Goal: Find specific page/section

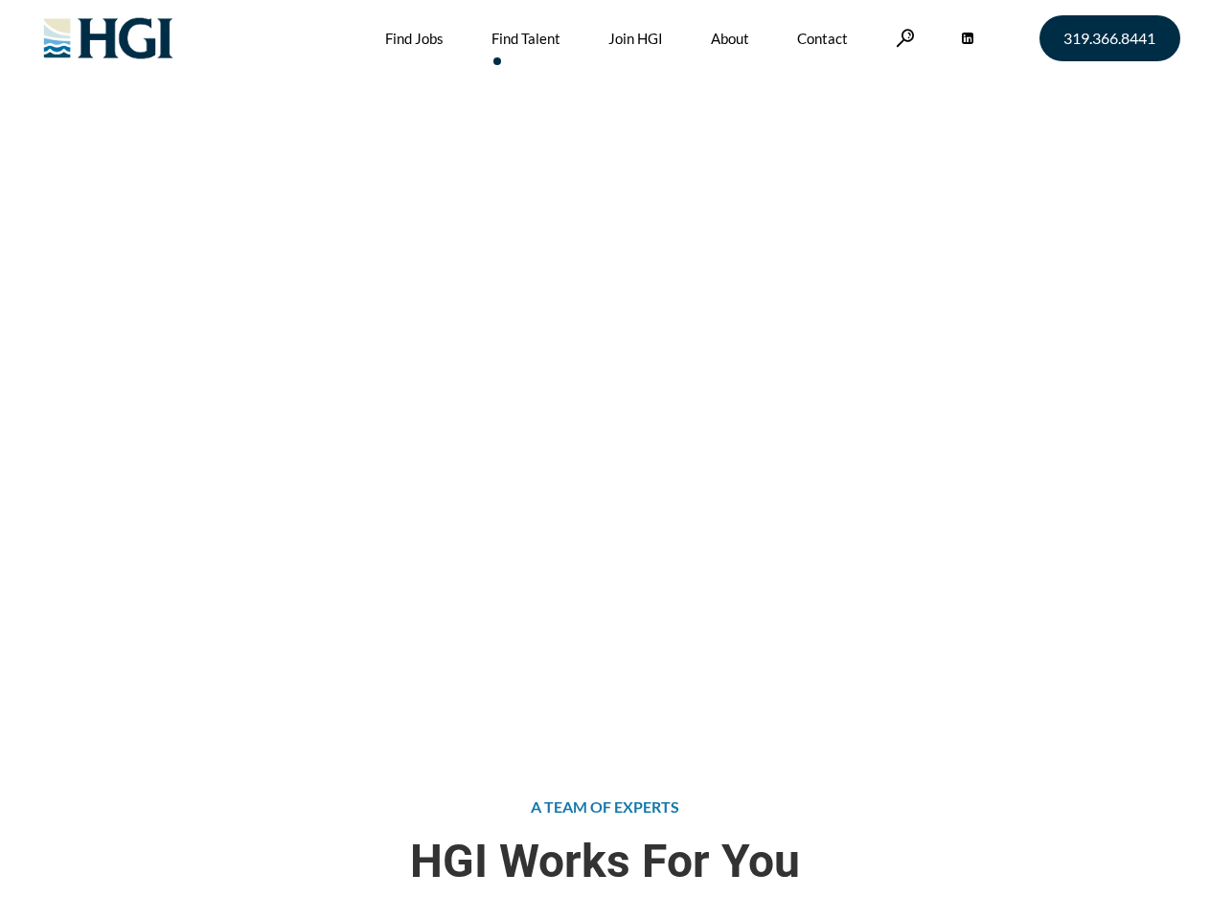
click at [604, 460] on div "Attract the Right Talent Home » Find Talent" at bounding box center [605, 367] width 1210 height 735
click at [902, 37] on link at bounding box center [904, 38] width 19 height 18
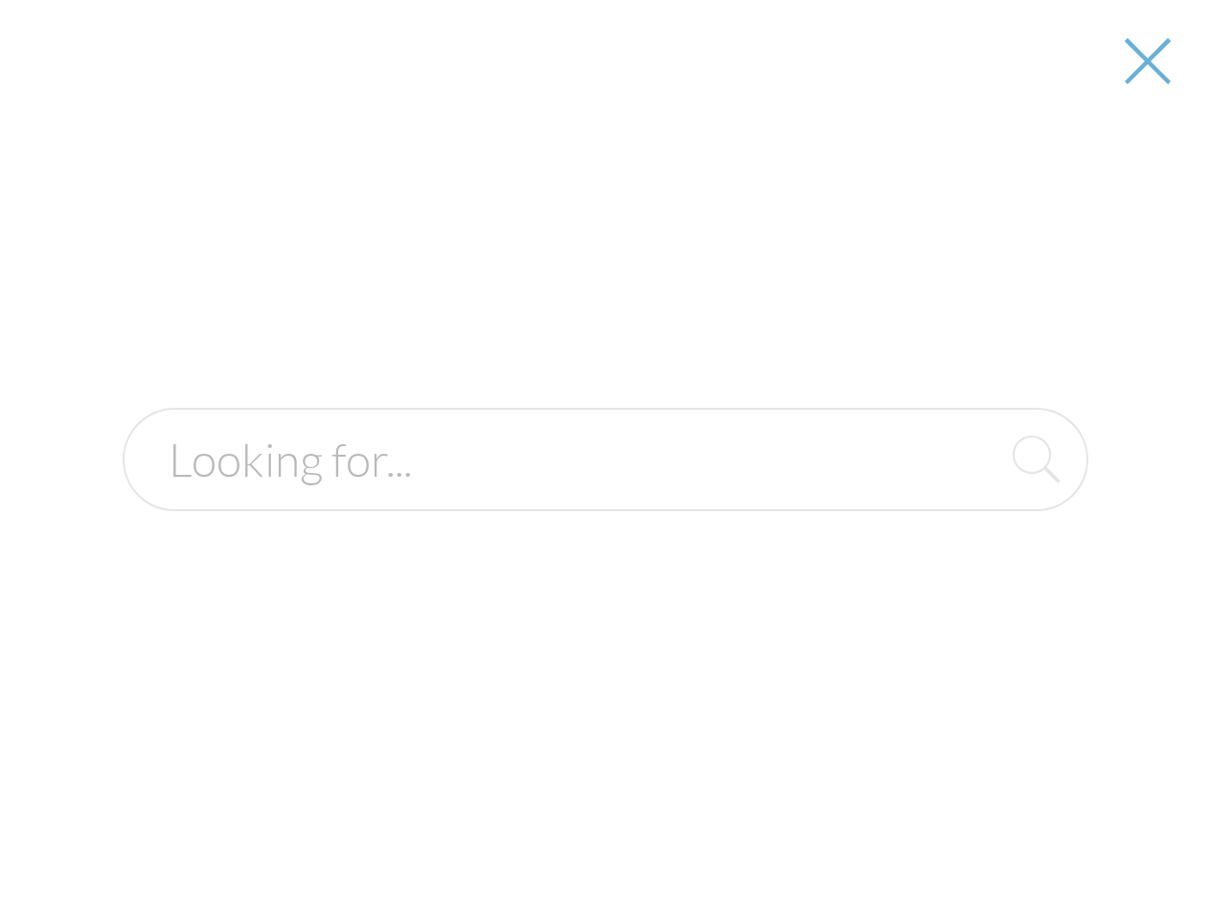
click at [604, 460] on div "Attract the Right Talent Home » Find Talent" at bounding box center [605, 367] width 1210 height 735
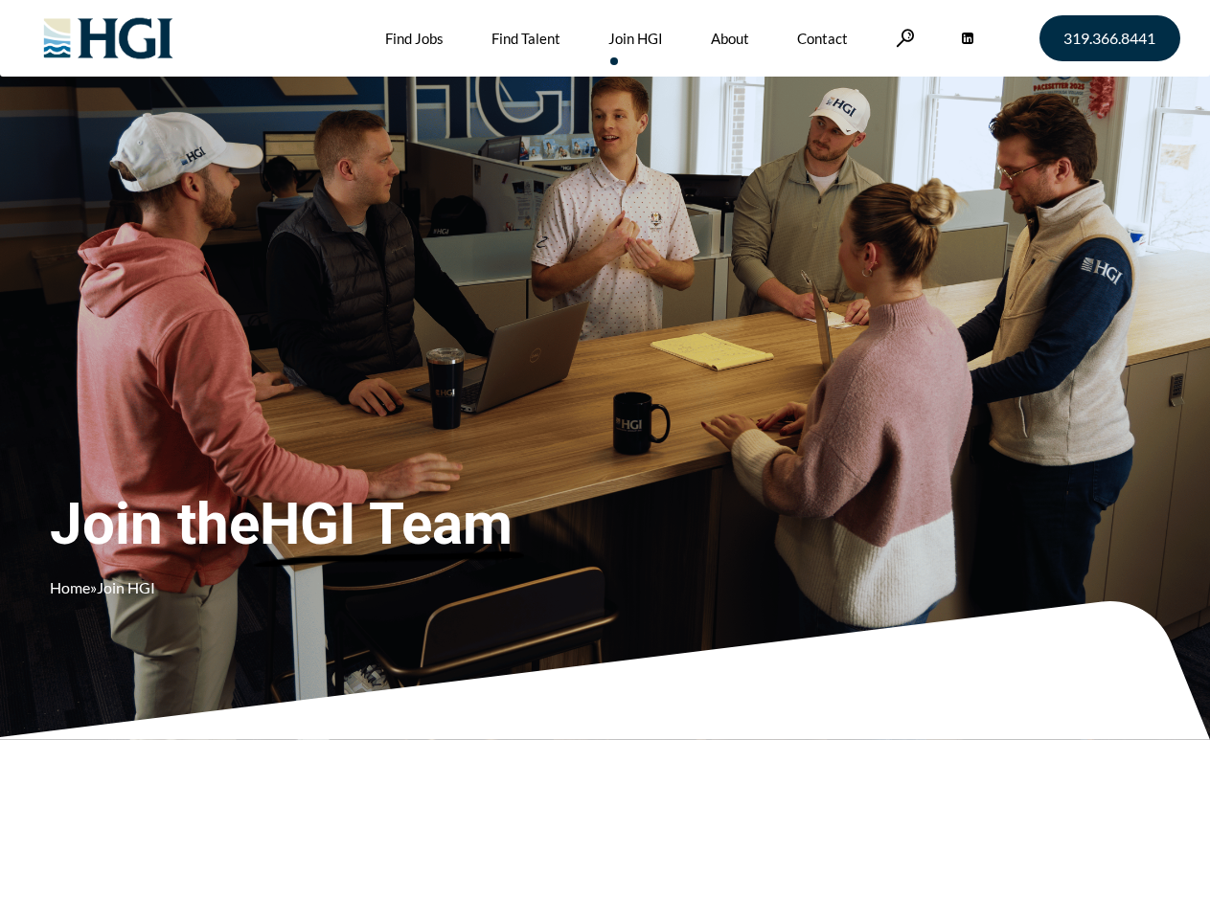
click at [604, 460] on div "Join the HGI Team Home » Join HGI" at bounding box center [358, 431] width 616 height 373
click at [902, 37] on link at bounding box center [904, 38] width 19 height 18
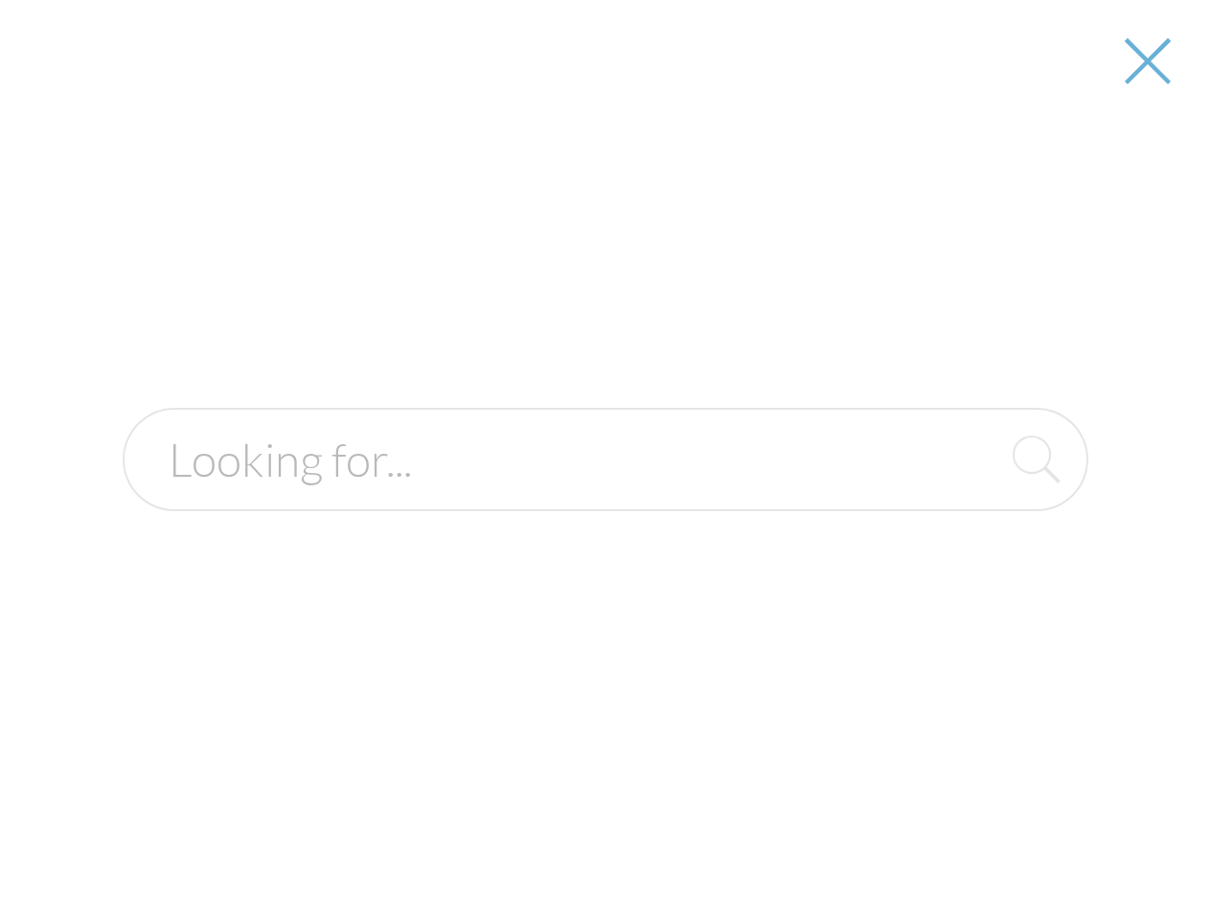
click at [604, 460] on div "Join the HGI Team Home » Join HGI" at bounding box center [358, 431] width 616 height 373
